Goal: Task Accomplishment & Management: Manage account settings

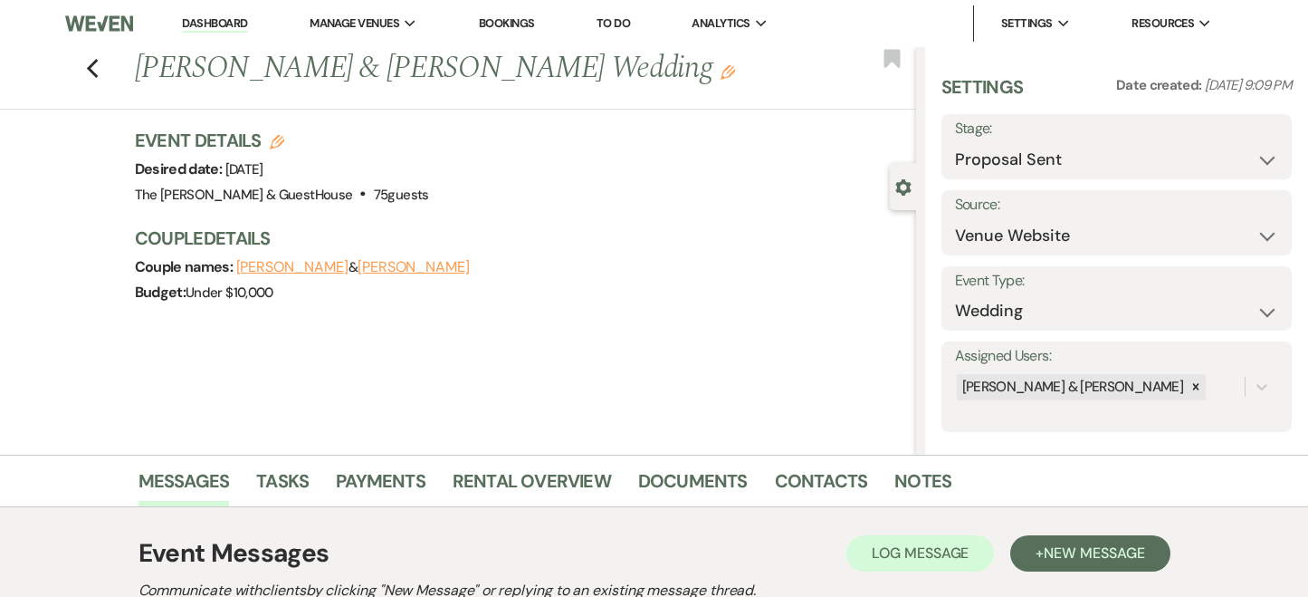
select select "6"
select select "5"
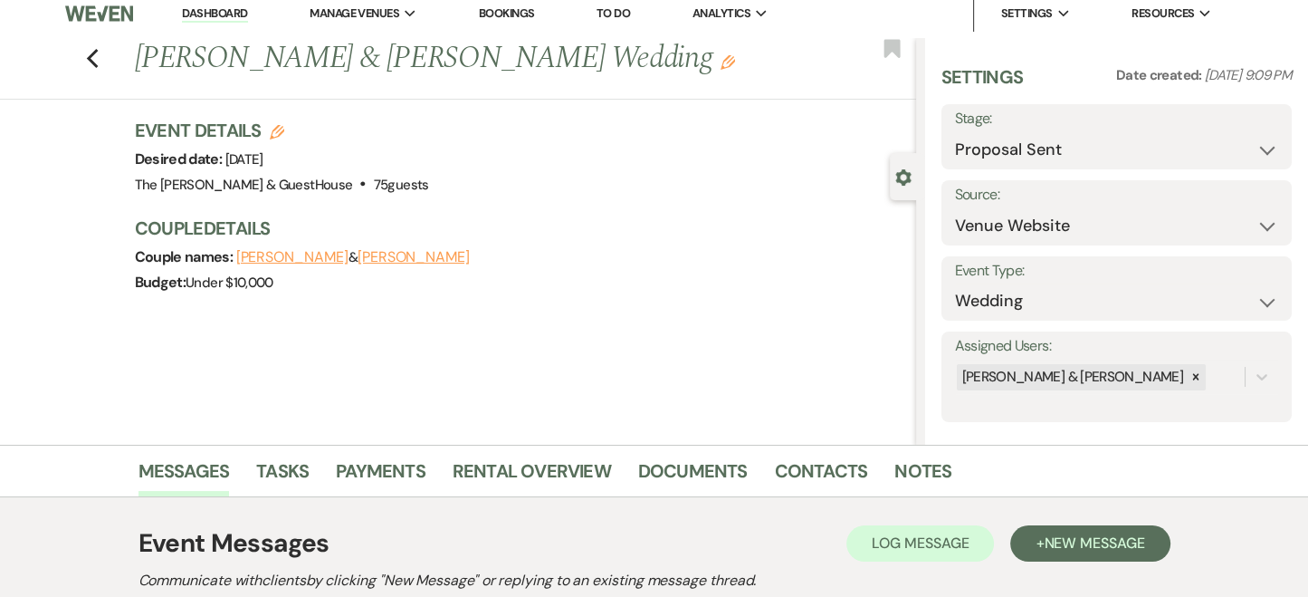
scroll to position [9, 0]
click at [293, 263] on button "[PERSON_NAME]" at bounding box center [292, 258] width 112 height 14
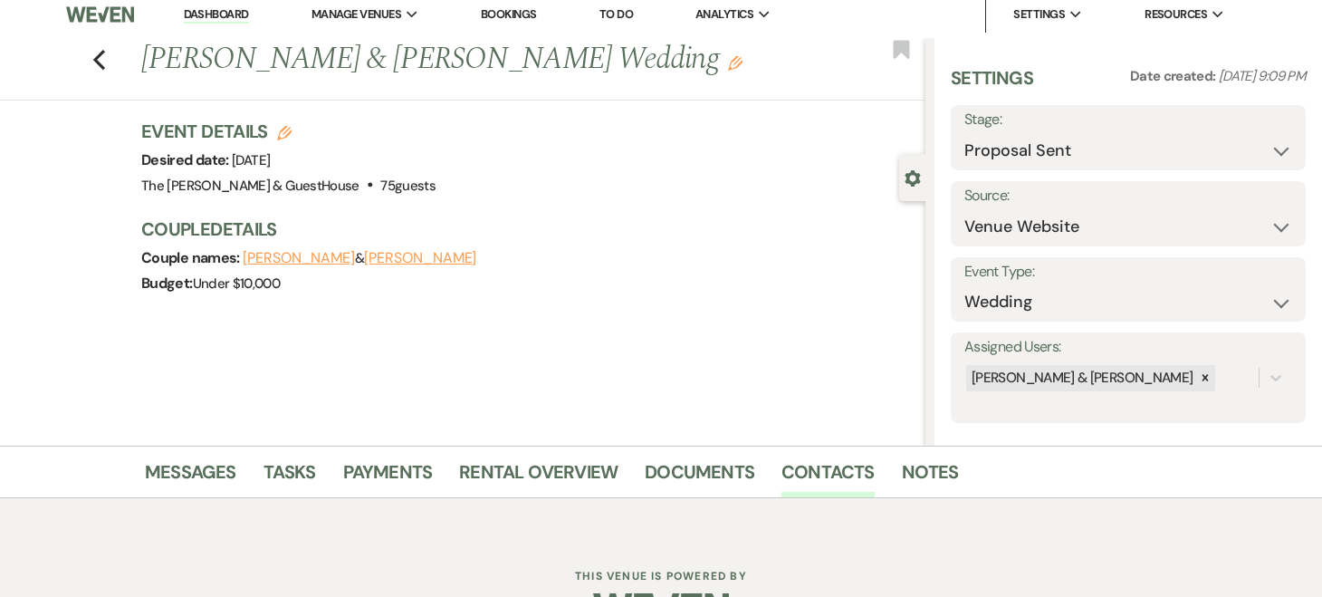
select select "1"
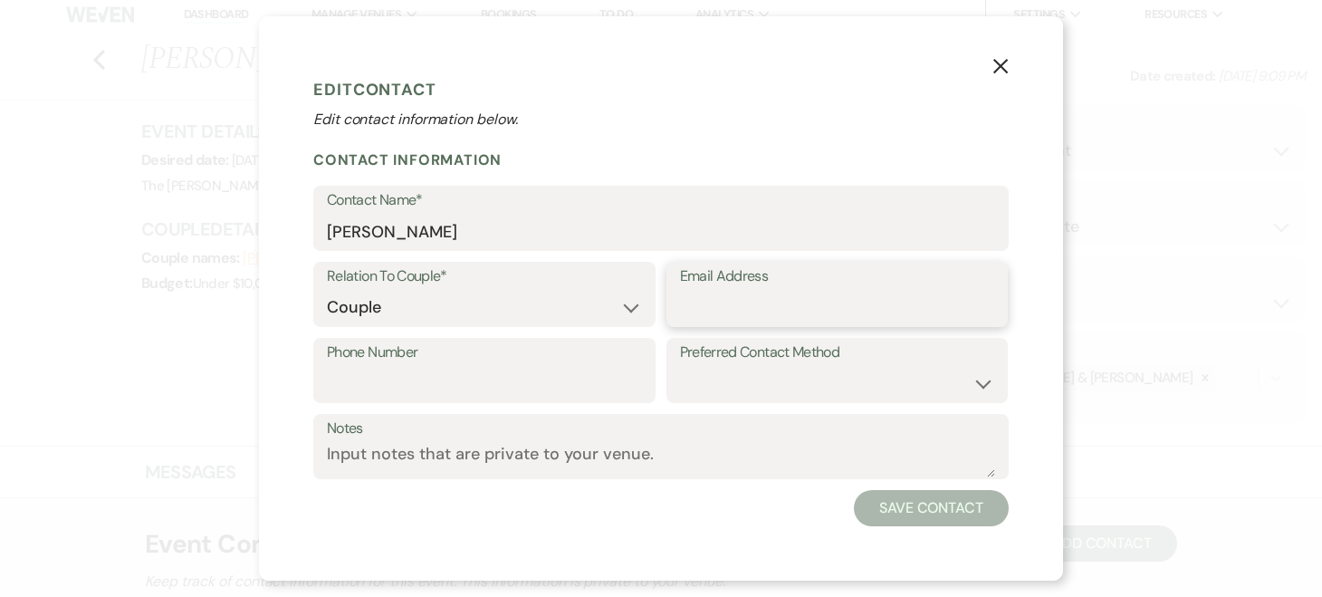
click at [750, 303] on input "Email Address" at bounding box center [837, 307] width 315 height 35
click at [880, 293] on input "toriwiedeman06" at bounding box center [837, 307] width 315 height 35
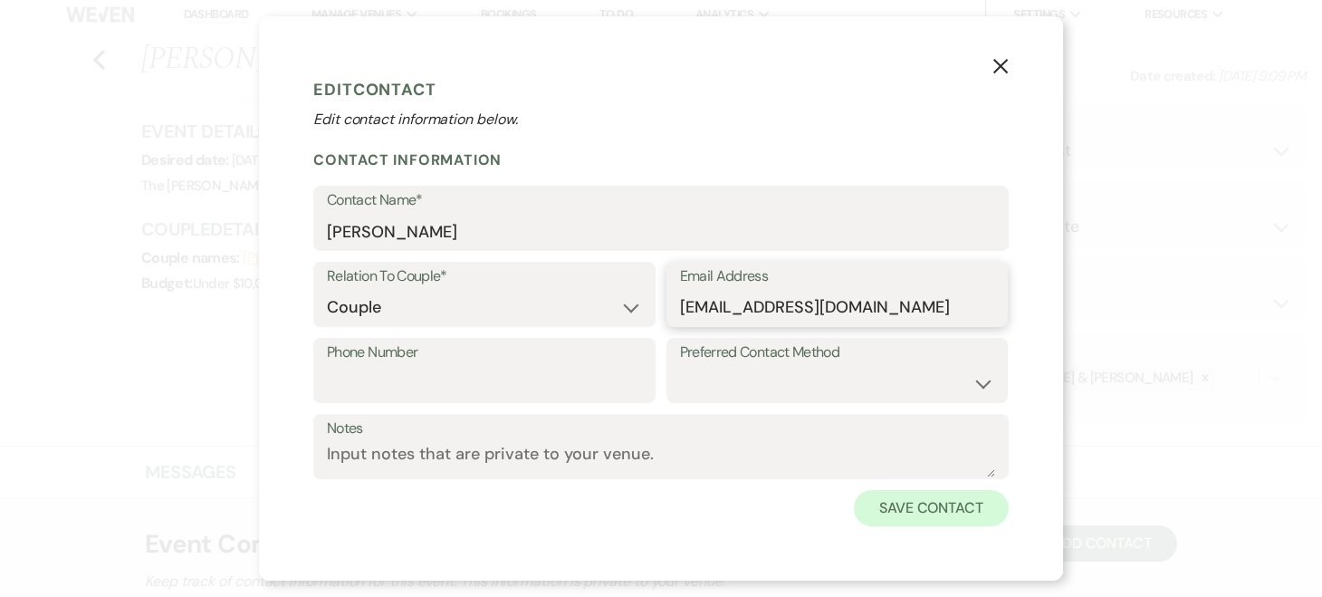
type input "[EMAIL_ADDRESS][DOMAIN_NAME]"
click at [937, 506] on button "Save Contact" at bounding box center [931, 508] width 155 height 36
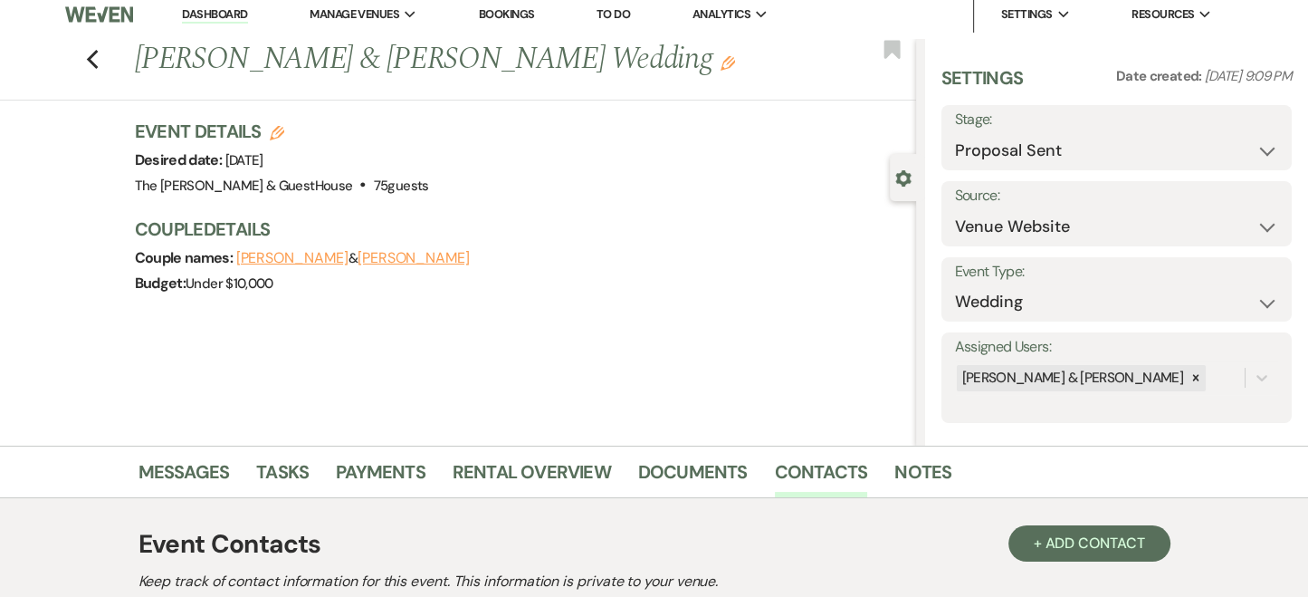
click at [378, 286] on div "Budget: Under $10,000" at bounding box center [516, 283] width 763 height 25
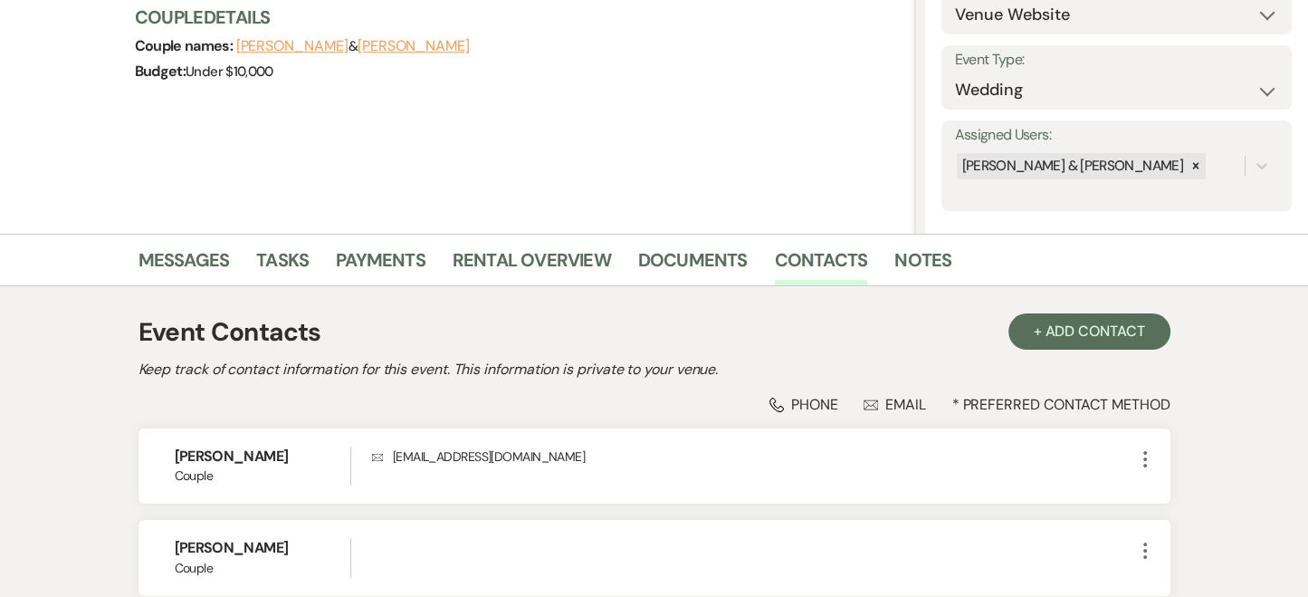
scroll to position [217, 0]
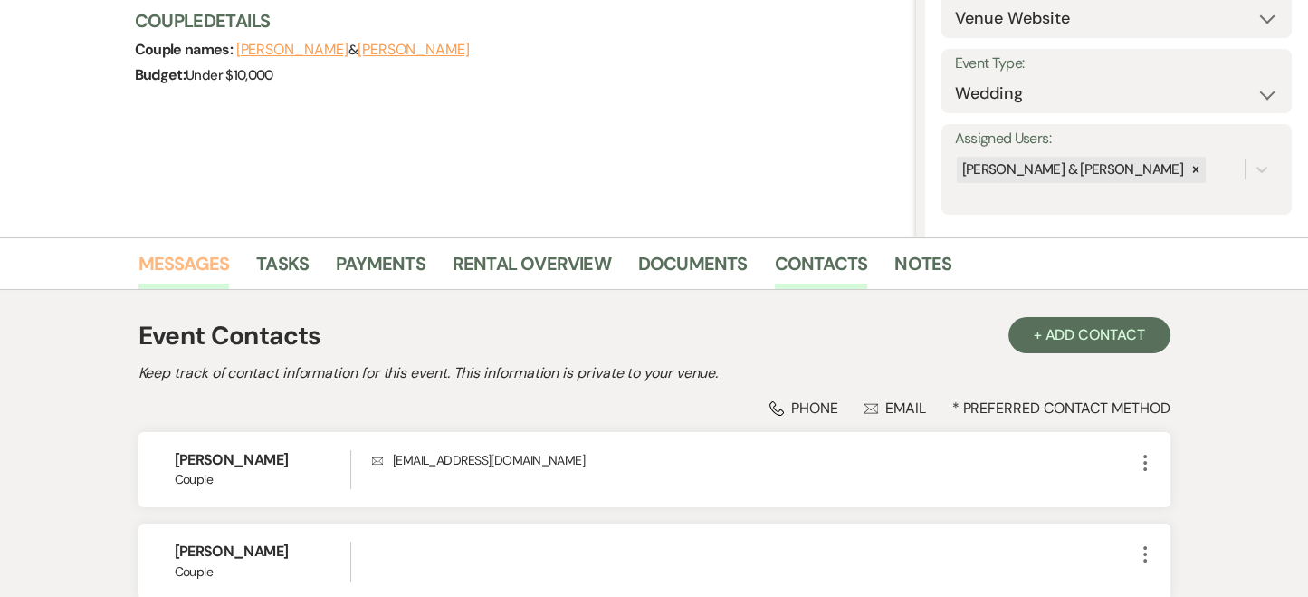
click at [177, 273] on link "Messages" at bounding box center [184, 269] width 91 height 40
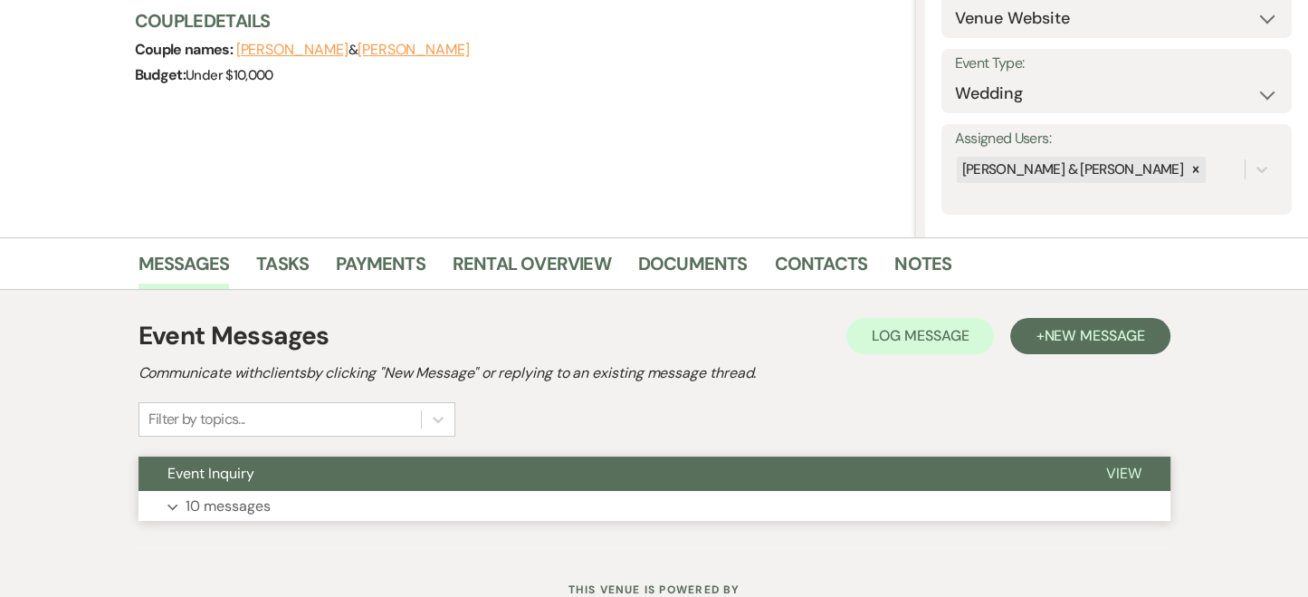
click at [230, 501] on p "10 messages" at bounding box center [228, 506] width 85 height 24
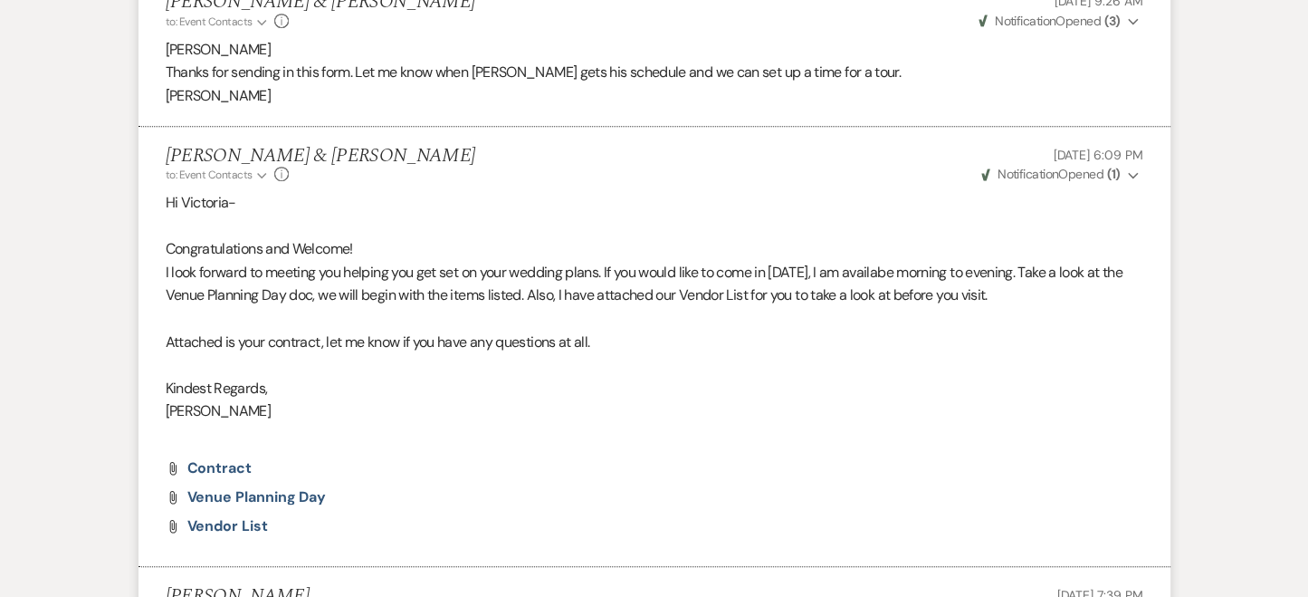
scroll to position [1079, 0]
click at [231, 495] on span "Venue Planning Day" at bounding box center [256, 496] width 139 height 19
click at [1094, 24] on span "Weven Check Notification Opened ( 3 )" at bounding box center [1050, 21] width 142 height 16
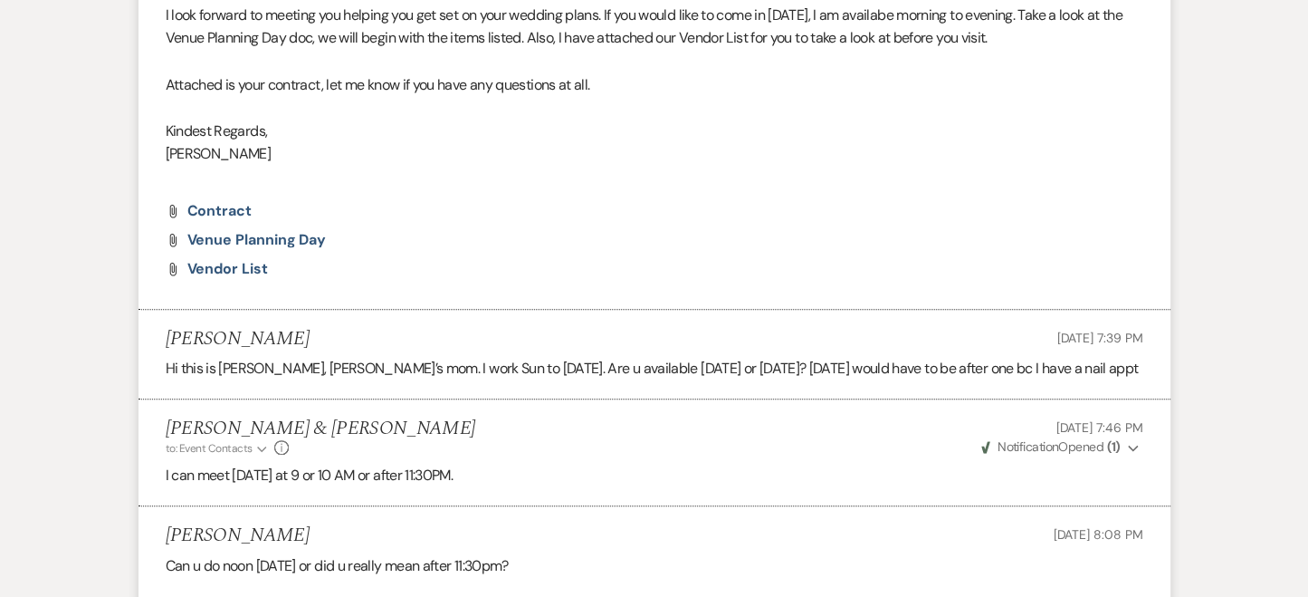
scroll to position [1338, 0]
click at [207, 267] on span "Vendor List" at bounding box center [227, 266] width 81 height 19
